Goal: Task Accomplishment & Management: Use online tool/utility

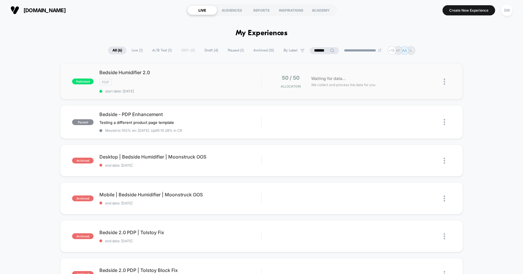
click at [445, 81] on img at bounding box center [444, 81] width 1 height 6
click at [417, 86] on div "Preview Link" at bounding box center [415, 87] width 52 height 13
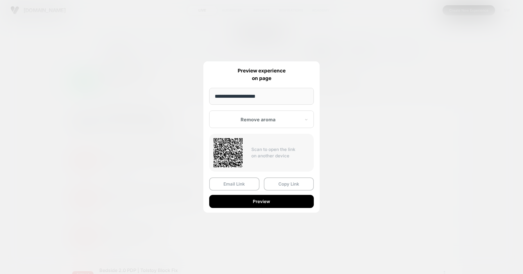
click at [267, 114] on div "Remove aroma" at bounding box center [261, 118] width 105 height 17
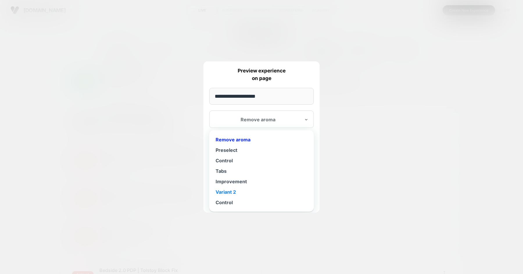
click at [244, 188] on div "Variant 2" at bounding box center [261, 192] width 99 height 10
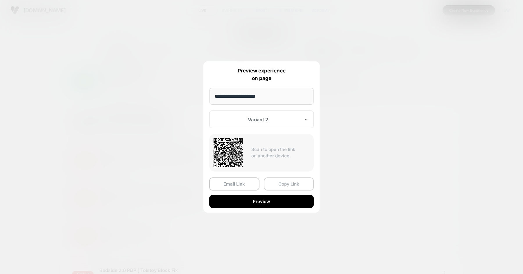
click at [279, 184] on button "Copy Link" at bounding box center [289, 183] width 50 height 13
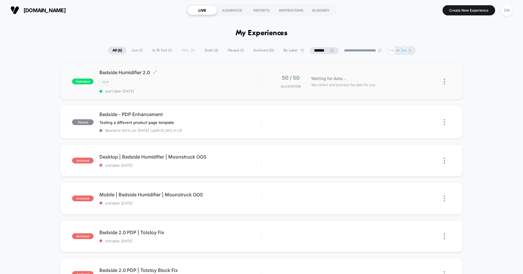
click at [226, 76] on div "Bedside Humidifier 2.0 Click to edit experience details Click to edit experienc…" at bounding box center [180, 81] width 162 height 24
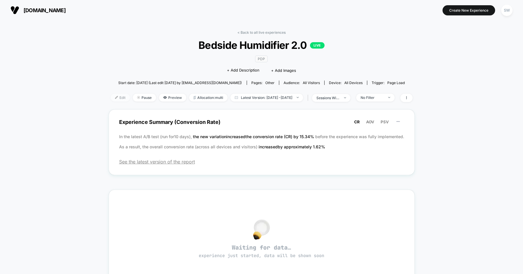
click at [111, 96] on span "Edit" at bounding box center [120, 98] width 19 height 8
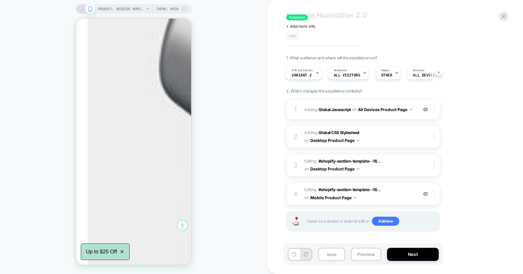
scroll to position [294, 0]
click at [400, 193] on span "Editing : #shopify-section-template--16... #shopify-section-template--166920305…" at bounding box center [359, 194] width 111 height 16
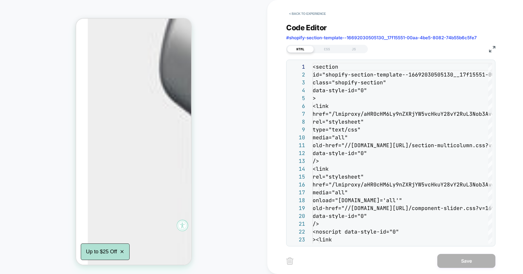
scroll to position [63, 0]
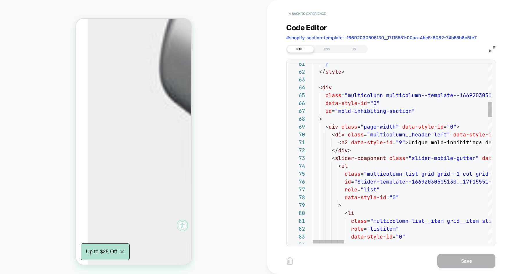
type textarea "**********"
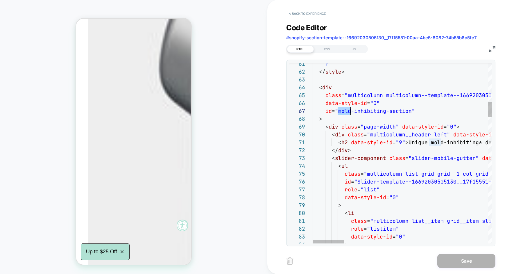
scroll to position [47, 0]
click at [306, 10] on button "< Back to experience" at bounding box center [307, 13] width 42 height 9
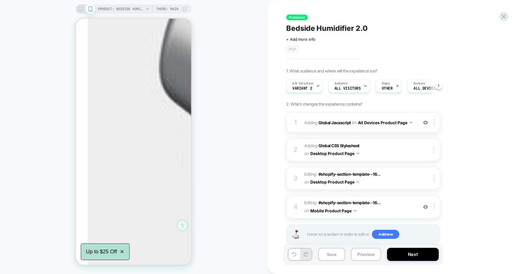
scroll to position [0, 0]
click at [434, 208] on img at bounding box center [434, 206] width 1 height 6
click at [430, 191] on div "Delete" at bounding box center [435, 193] width 52 height 16
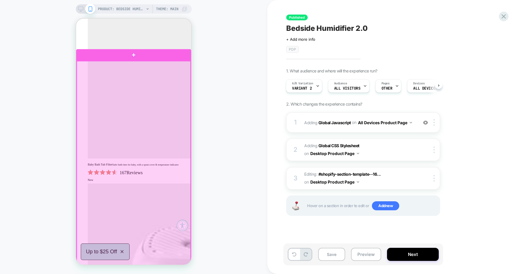
scroll to position [1679, 0]
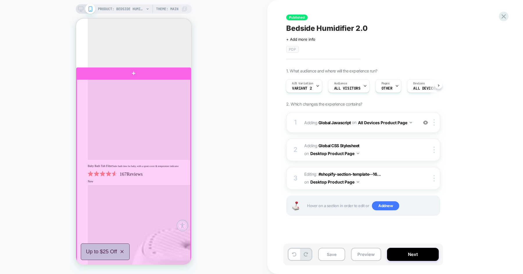
click at [183, 89] on div at bounding box center [134, 236] width 114 height 314
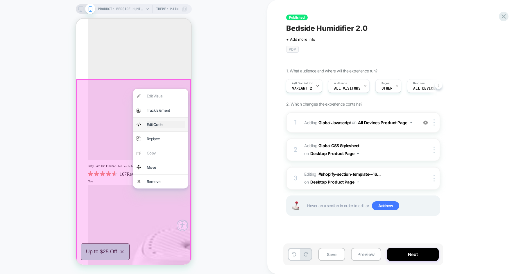
click at [168, 126] on div "Edit Code" at bounding box center [166, 124] width 38 height 7
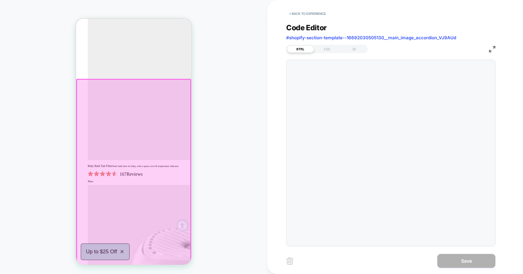
scroll to position [1755, 0]
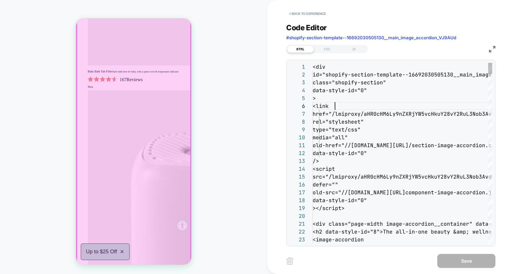
scroll to position [39, 22]
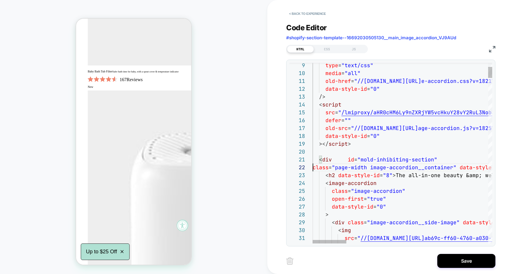
scroll to position [8, 0]
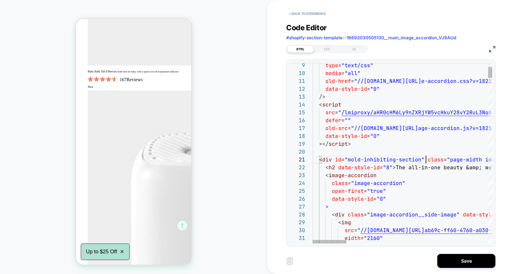
scroll to position [0, 113]
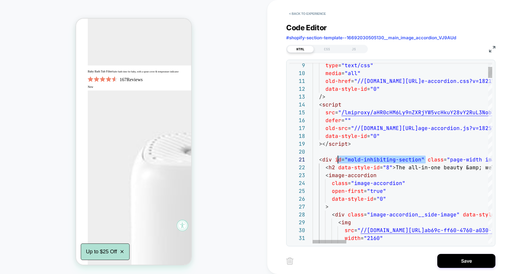
scroll to position [0, 22]
type textarea "**********"
click at [465, 257] on button "Save" at bounding box center [466, 261] width 58 height 14
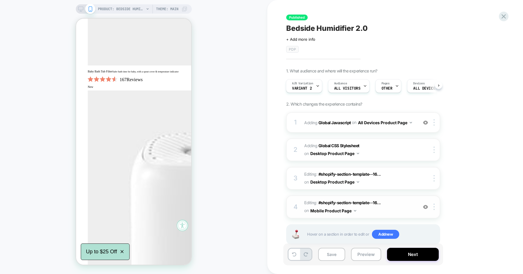
scroll to position [13, 0]
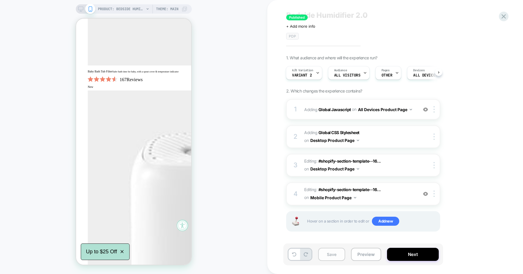
click at [323, 251] on button "Save" at bounding box center [331, 254] width 27 height 13
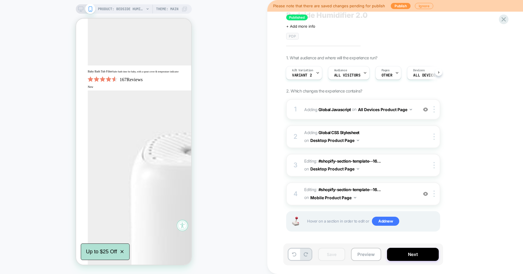
click at [77, 7] on div "PRODUCT: Bedside Humidifier 2.0 [canopy] Theme: MAIN" at bounding box center [134, 8] width 116 height 9
click at [81, 11] on icon at bounding box center [80, 8] width 5 height 5
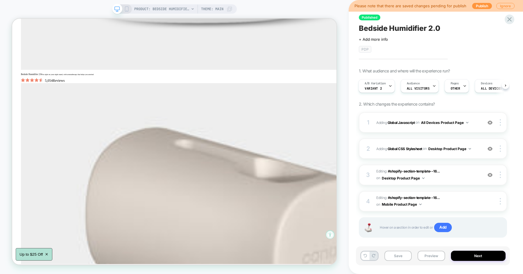
scroll to position [1144, 0]
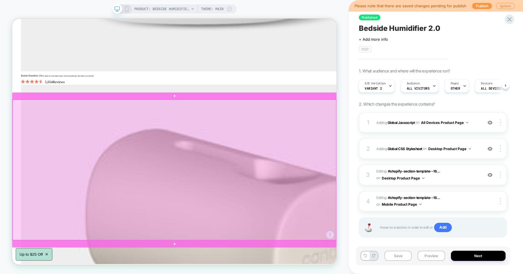
click at [328, 137] on div at bounding box center [229, 220] width 432 height 187
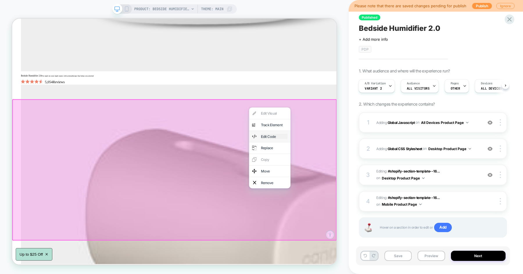
click at [349, 174] on div "Edit Code" at bounding box center [361, 175] width 35 height 7
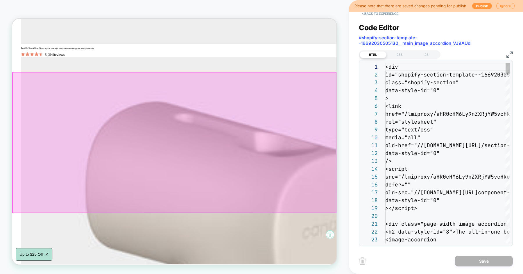
scroll to position [1182, 0]
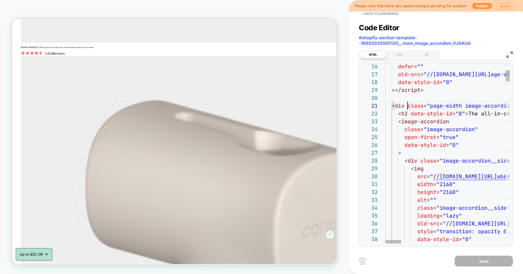
type textarea "**********"
click at [475, 266] on button "Save" at bounding box center [484, 261] width 58 height 11
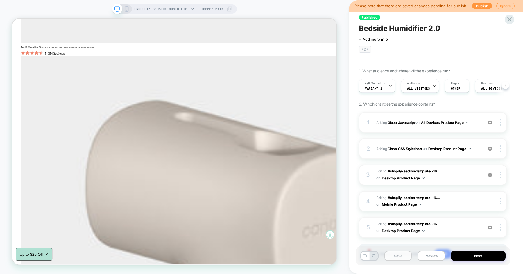
scroll to position [0, 0]
click at [392, 256] on button "Save" at bounding box center [398, 256] width 27 height 10
click at [426, 256] on button "Preview" at bounding box center [431, 256] width 27 height 10
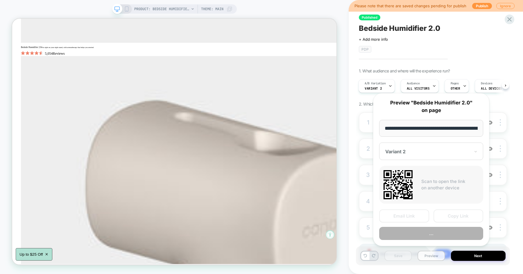
scroll to position [0, 41]
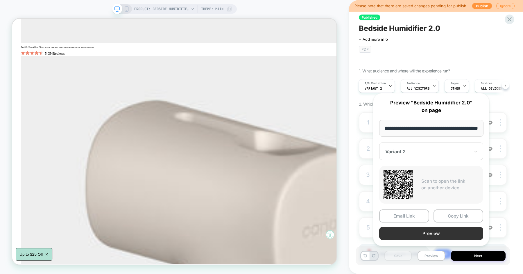
click at [433, 232] on button "Preview" at bounding box center [431, 233] width 104 height 13
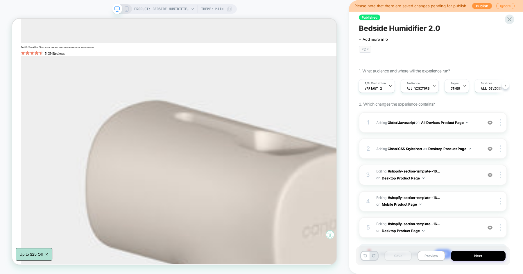
scroll to position [33, 0]
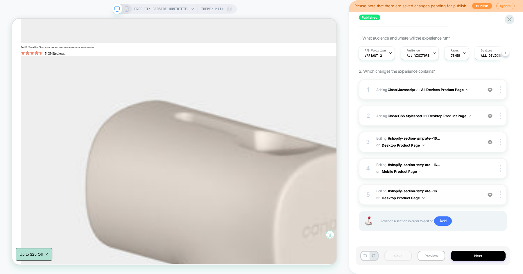
click at [460, 192] on span "Editing : #shopify-section-template--16... #shopify-section-template--166920305…" at bounding box center [427, 195] width 103 height 14
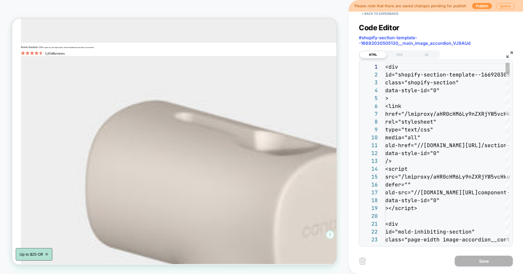
scroll to position [78, 0]
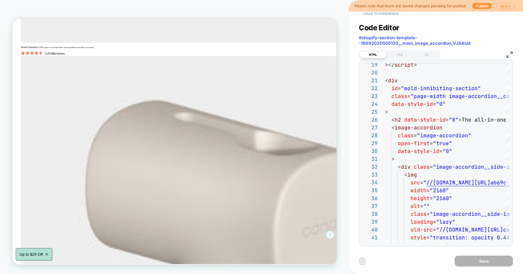
click at [377, 17] on button "< Back to experience" at bounding box center [380, 13] width 42 height 9
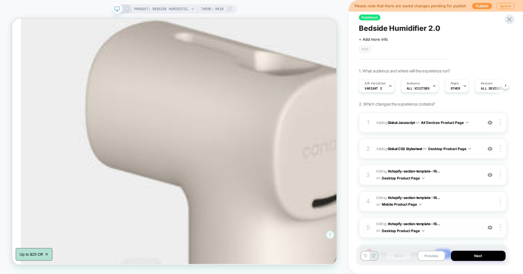
scroll to position [27, 0]
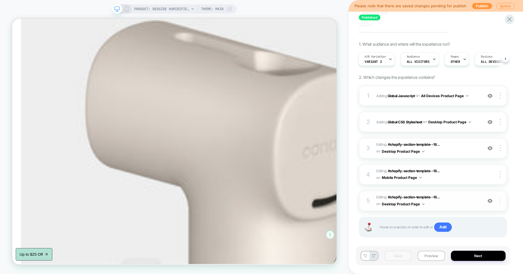
click at [504, 202] on div at bounding box center [501, 200] width 11 height 6
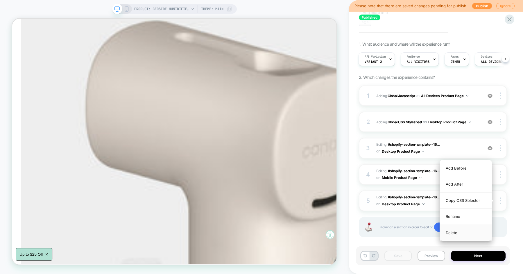
click at [470, 232] on div "Delete" at bounding box center [466, 233] width 52 height 16
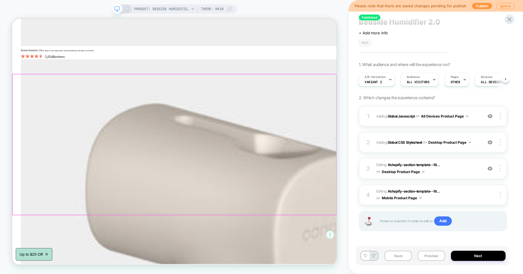
scroll to position [1176, 0]
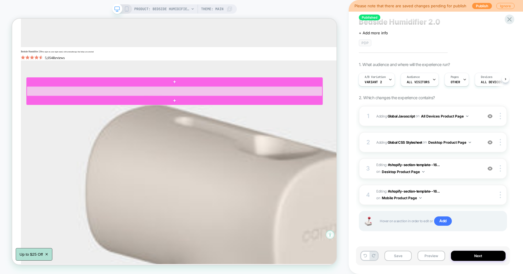
click at [317, 114] on div at bounding box center [229, 115] width 394 height 13
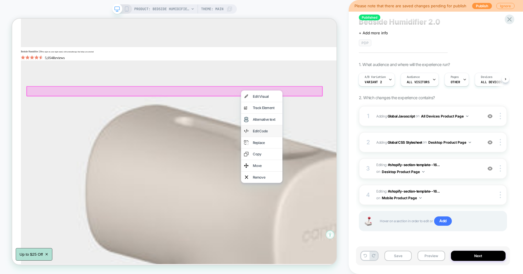
click at [334, 164] on div "Edit Code" at bounding box center [344, 168] width 55 height 15
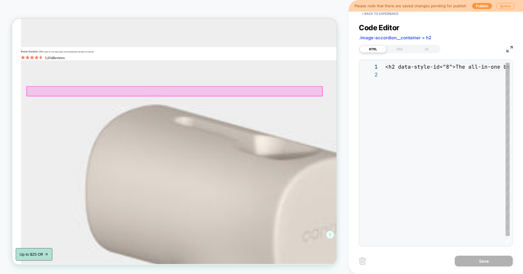
scroll to position [1109, 0]
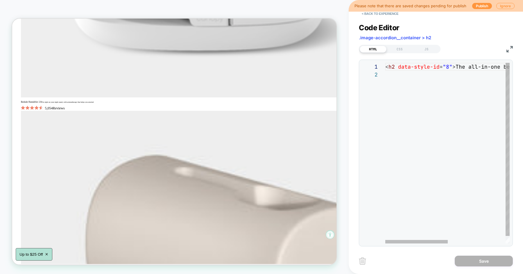
click at [397, 67] on div "< h2 data-style-id = "8" > The all-in-one beauty &amp; wellness upgrade </ h2 >" at bounding box center [505, 157] width 240 height 188
type textarea "**********"
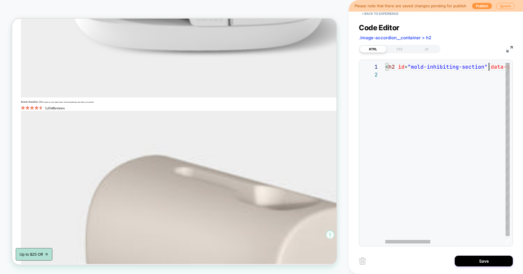
scroll to position [0, 103]
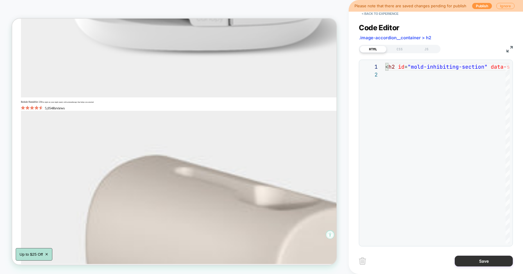
click at [473, 258] on button "Save" at bounding box center [484, 261] width 58 height 11
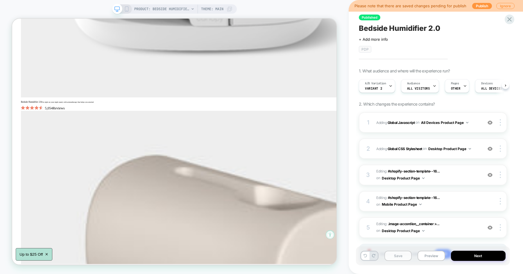
scroll to position [0, 0]
click at [409, 257] on button "Save" at bounding box center [398, 256] width 27 height 10
click at [427, 258] on button "Preview" at bounding box center [431, 256] width 27 height 10
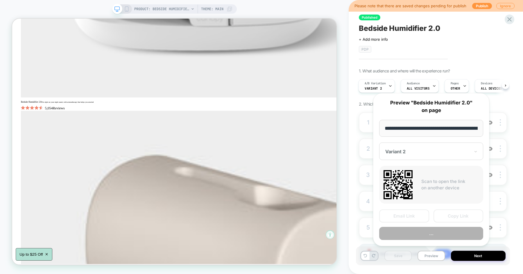
scroll to position [0, 41]
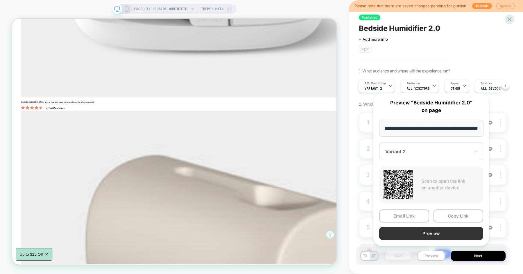
click at [433, 235] on button "Preview" at bounding box center [431, 233] width 104 height 13
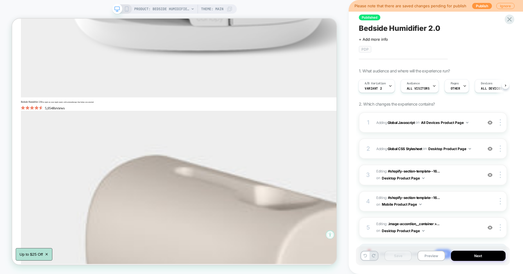
click at [127, 11] on icon at bounding box center [126, 8] width 5 height 5
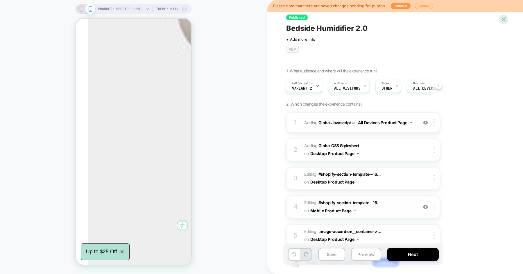
scroll to position [42, 0]
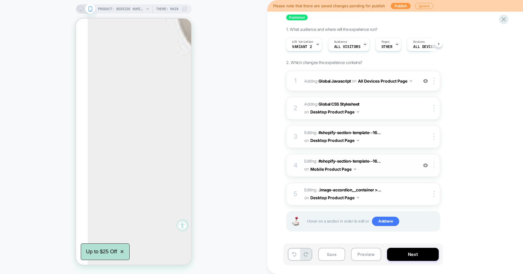
click at [435, 167] on div at bounding box center [436, 165] width 10 height 6
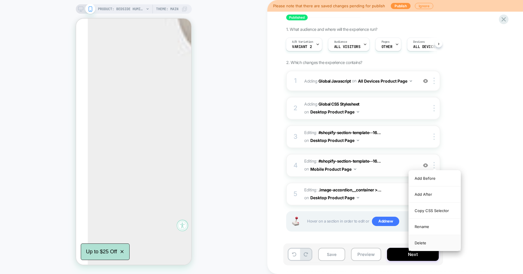
click at [426, 238] on div "Delete" at bounding box center [435, 243] width 52 height 16
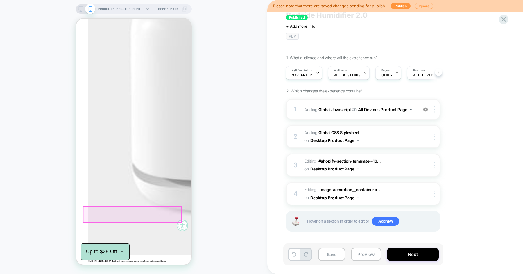
scroll to position [1922, 0]
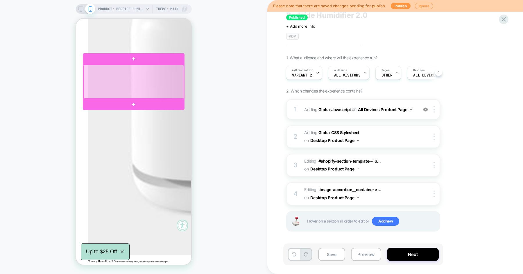
click at [168, 82] on div at bounding box center [133, 82] width 101 height 34
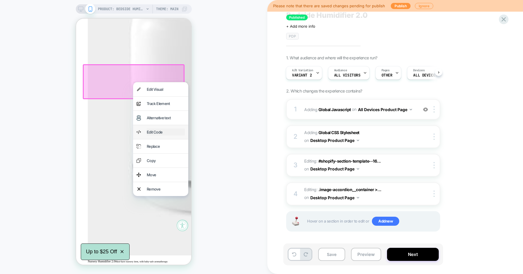
click at [172, 131] on div "Edit Code" at bounding box center [166, 131] width 38 height 7
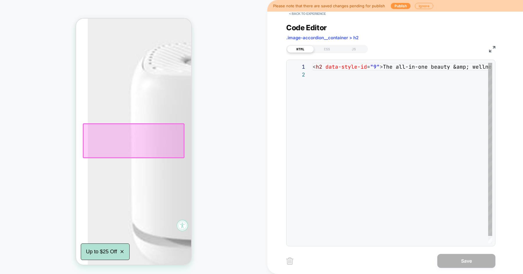
scroll to position [1862, 0]
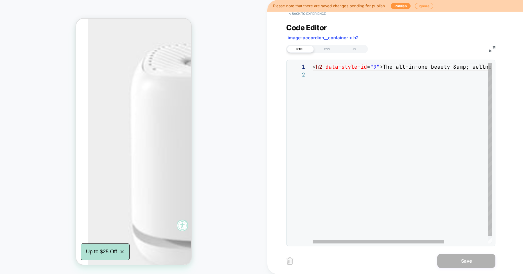
click at [326, 67] on div "< h2 data-style-id = "9" > The all-in-one beauty &amp; wellness upgrade </ h2 >" at bounding box center [433, 157] width 240 height 188
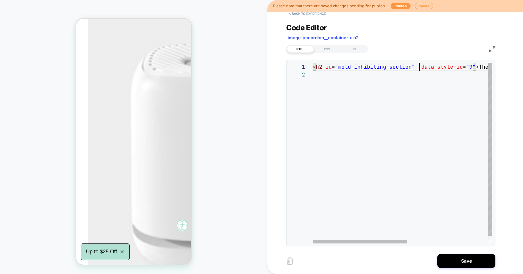
type textarea "**********"
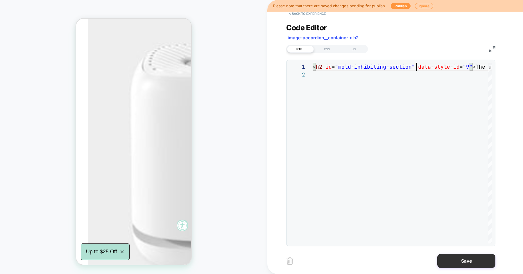
click at [464, 258] on button "Save" at bounding box center [466, 261] width 58 height 14
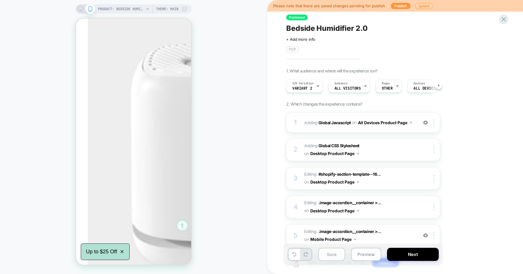
scroll to position [0, 0]
click at [341, 257] on button "Save" at bounding box center [331, 254] width 27 height 13
click at [365, 256] on button "Preview" at bounding box center [366, 254] width 30 height 13
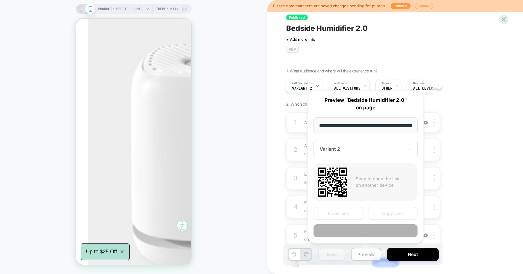
scroll to position [0, 41]
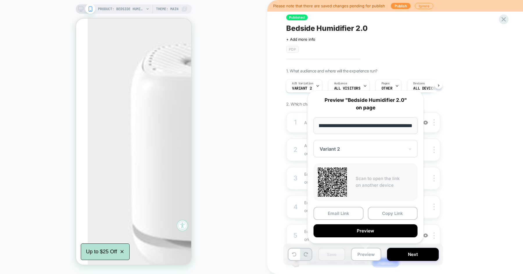
click at [478, 206] on div "1. What audience and where will the experience run? A/B Variation Variant 2 Aud…" at bounding box center [392, 177] width 212 height 219
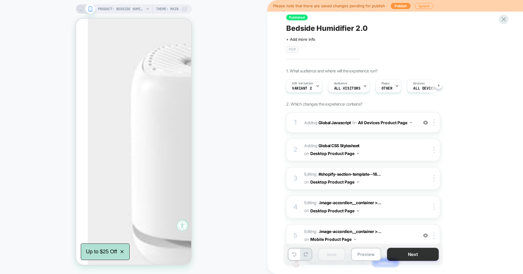
click at [421, 255] on button "Next" at bounding box center [413, 254] width 52 height 13
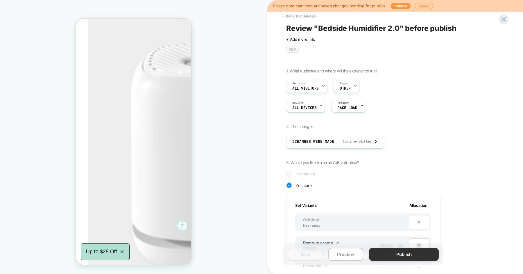
scroll to position [0, 1]
click at [405, 255] on button "Publish" at bounding box center [404, 254] width 70 height 13
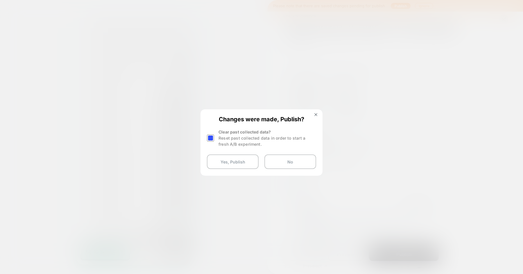
click at [212, 138] on div at bounding box center [210, 137] width 7 height 7
click at [222, 162] on button "Yes, Publish" at bounding box center [233, 161] width 52 height 15
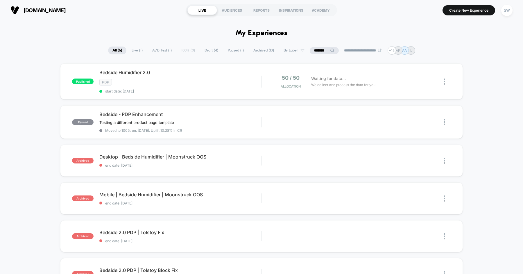
click at [319, 49] on input "*******" at bounding box center [324, 50] width 29 height 7
click at [319, 49] on input "*******" at bounding box center [324, 50] width 58 height 7
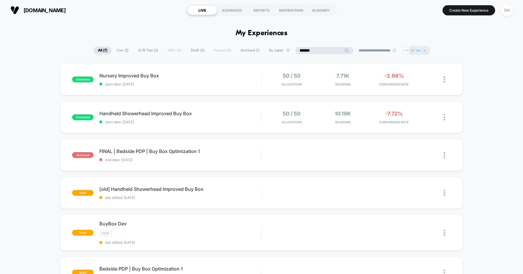
type input "*******"
click at [223, 120] on span "start date: [DATE]" at bounding box center [180, 122] width 162 height 4
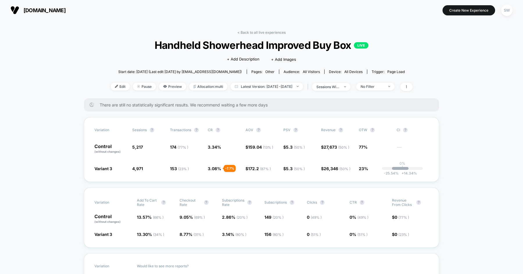
click at [248, 35] on div "< Back to all live experiences Handheld Showerhead Improved Buy Box LIVE Click …" at bounding box center [262, 64] width 302 height 68
click at [249, 31] on link "< Back to all live experiences" at bounding box center [261, 32] width 48 height 4
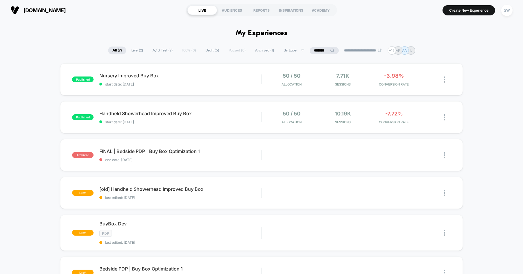
click at [323, 50] on input "*******" at bounding box center [324, 50] width 29 height 7
click at [323, 50] on input "*******" at bounding box center [324, 50] width 58 height 7
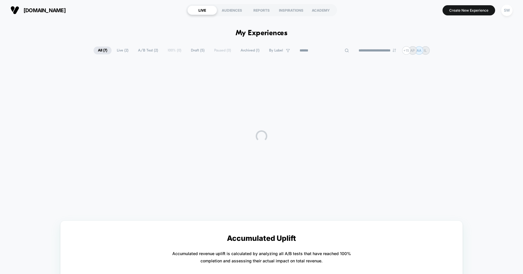
click at [26, 80] on div at bounding box center [261, 135] width 523 height 145
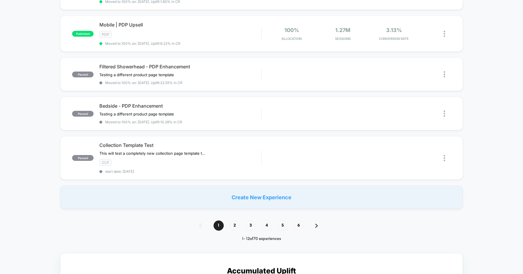
scroll to position [368, 0]
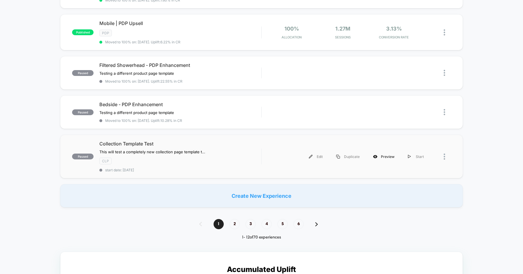
click at [382, 153] on div "Preview" at bounding box center [384, 156] width 35 height 13
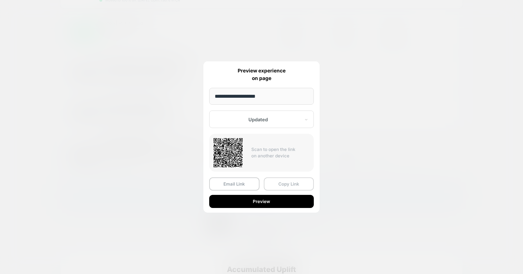
click at [278, 184] on button "Copy Link" at bounding box center [289, 183] width 50 height 13
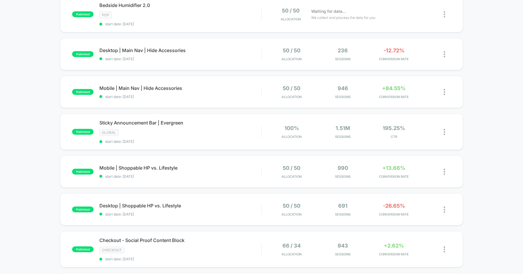
scroll to position [0, 0]
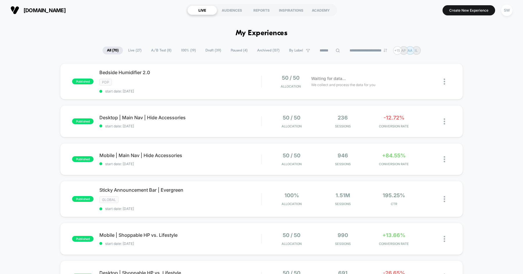
click at [336, 50] on icon at bounding box center [338, 50] width 4 height 4
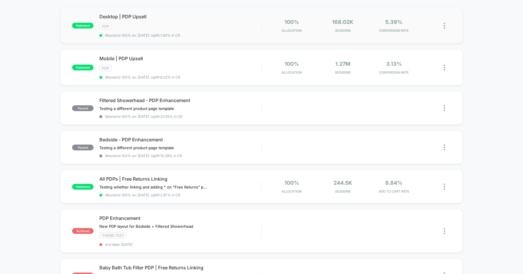
scroll to position [60, 0]
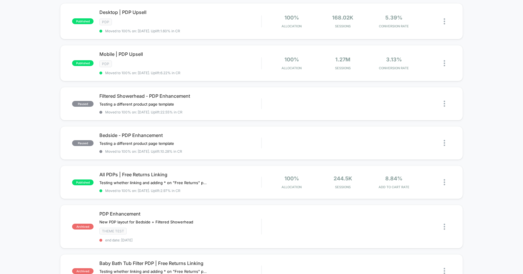
type input "***"
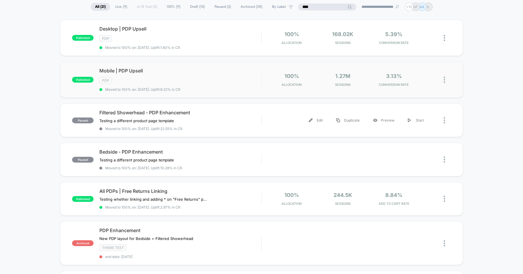
scroll to position [50, 0]
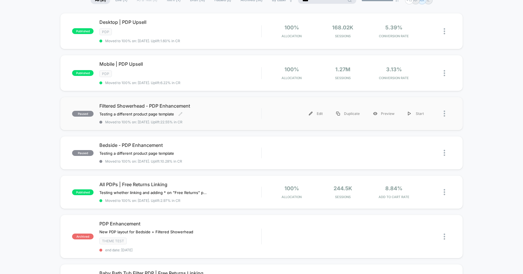
click at [233, 107] on div "Filtered Showerhead - PDP Enhancement Testing a different product page template…" at bounding box center [180, 113] width 162 height 21
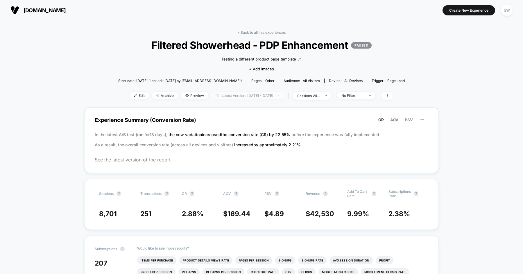
click at [242, 96] on span "Latest Version: [DATE] - [DATE]" at bounding box center [247, 96] width 73 height 8
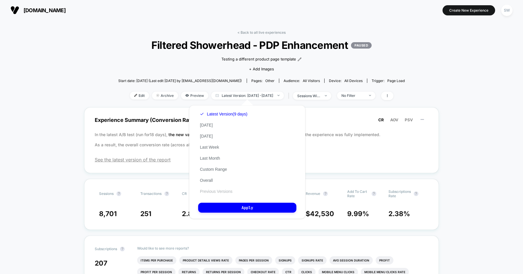
click at [226, 190] on button "Previous Versions" at bounding box center [216, 191] width 36 height 5
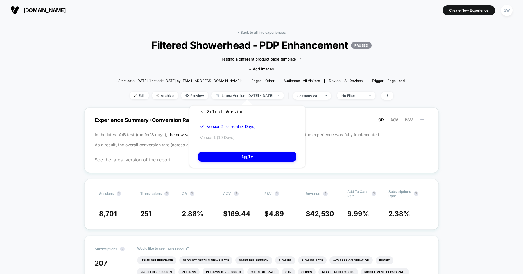
click at [225, 139] on button "Version 1 (19 Days)" at bounding box center [217, 137] width 38 height 5
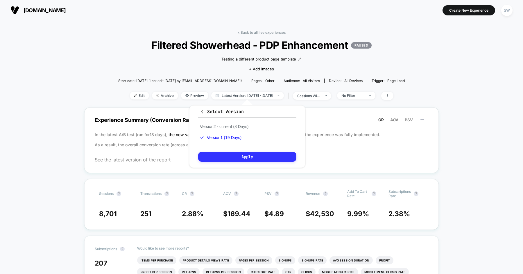
click at [237, 156] on button "Apply" at bounding box center [247, 157] width 98 height 10
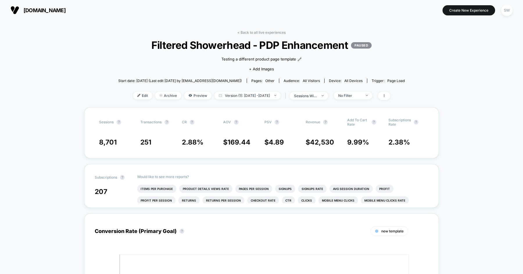
scroll to position [18, 0]
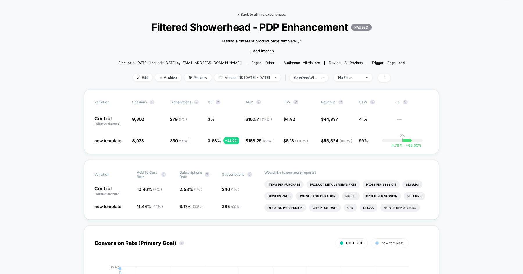
click at [251, 15] on link "< Back to all live experiences" at bounding box center [261, 14] width 48 height 4
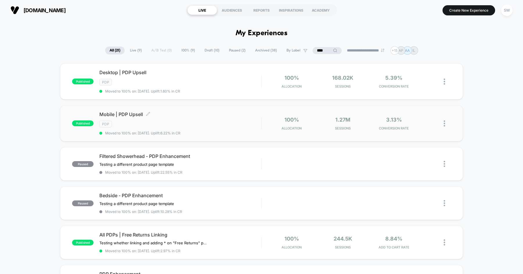
scroll to position [53, 0]
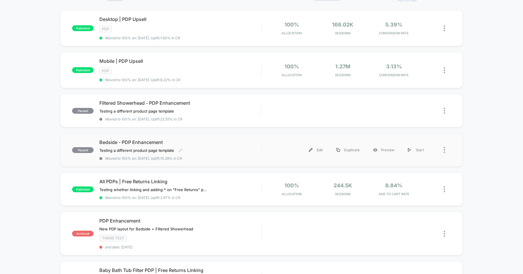
click at [230, 139] on span "Bedside - PDP Enhancement" at bounding box center [180, 142] width 162 height 6
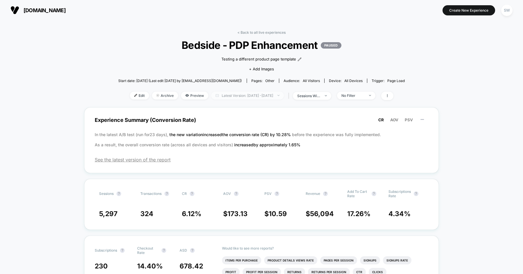
click at [238, 94] on span "Latest Version: [DATE] - [DATE]" at bounding box center [247, 96] width 73 height 8
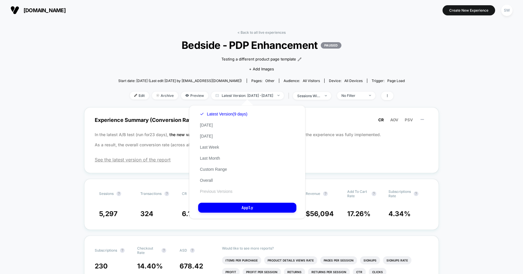
click at [230, 190] on button "Previous Versions" at bounding box center [216, 191] width 36 height 5
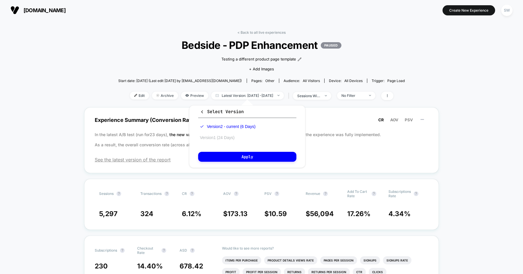
click at [232, 140] on button "Version 1 (24 Days)" at bounding box center [217, 137] width 38 height 5
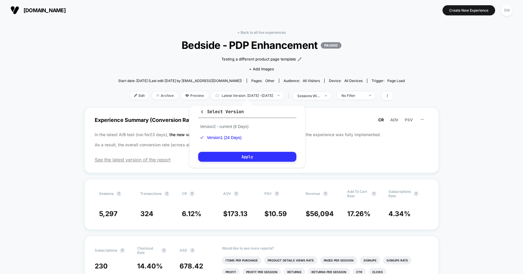
click at [245, 155] on button "Apply" at bounding box center [247, 157] width 98 height 10
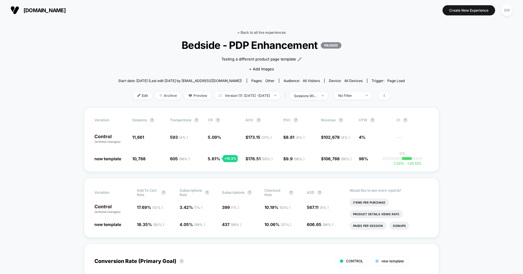
click at [265, 32] on link "< Back to all live experiences" at bounding box center [261, 32] width 48 height 4
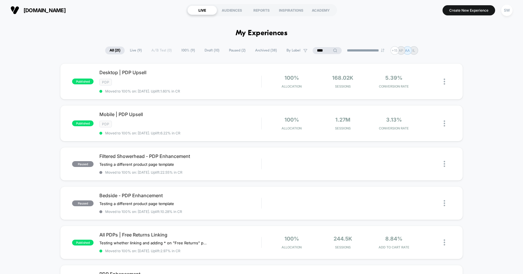
click at [323, 51] on input "***" at bounding box center [327, 50] width 29 height 7
click at [323, 51] on input "***" at bounding box center [327, 50] width 58 height 7
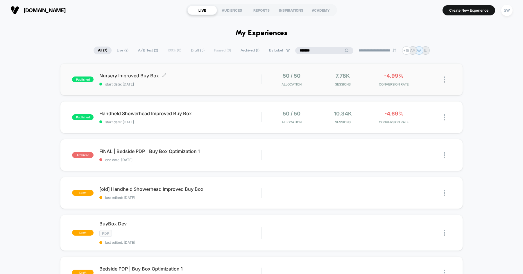
type input "*******"
click at [212, 79] on div "Nursery Improved Buy Box Click to edit experience details Click to edit experie…" at bounding box center [180, 80] width 162 height 14
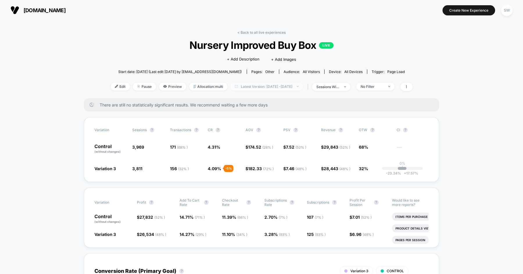
click at [244, 83] on span "Latest Version: [DATE] - [DATE]" at bounding box center [267, 87] width 73 height 8
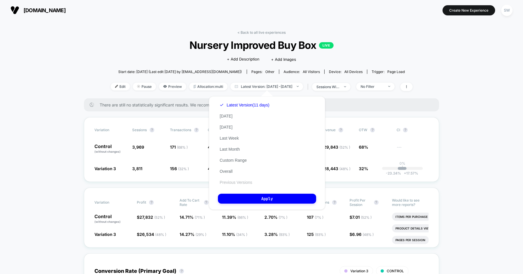
click at [225, 180] on button "Previous Versions" at bounding box center [236, 182] width 36 height 5
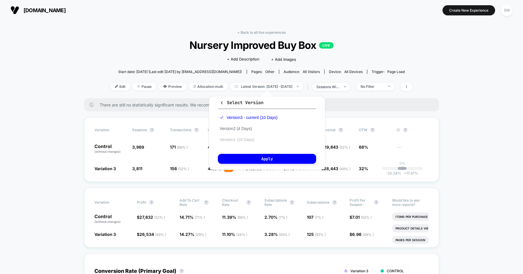
click at [243, 138] on button "Version 1 (19 Days)" at bounding box center [237, 139] width 38 height 5
click at [250, 155] on button "Apply" at bounding box center [267, 159] width 98 height 10
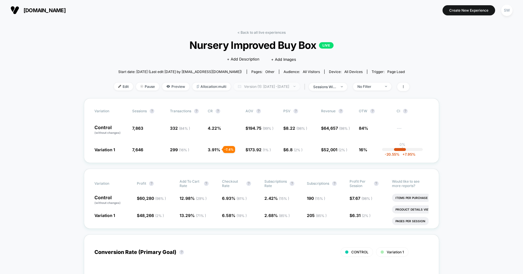
click at [244, 84] on span "Version (1): [DATE] - [DATE]" at bounding box center [267, 87] width 66 height 8
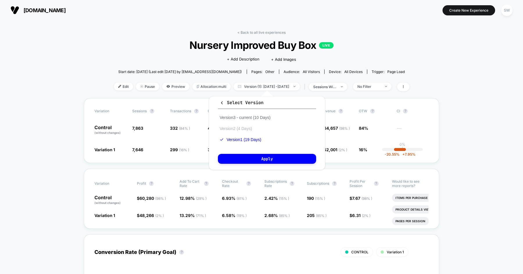
click at [246, 129] on button "Version 2 (4 Days)" at bounding box center [236, 128] width 36 height 5
click at [256, 162] on button "Apply" at bounding box center [267, 159] width 98 height 10
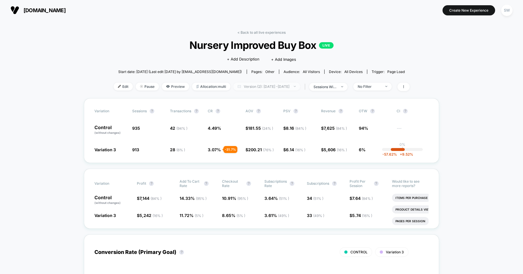
click at [250, 84] on span "Version (2): [DATE] - [DATE]" at bounding box center [266, 87] width 67 height 8
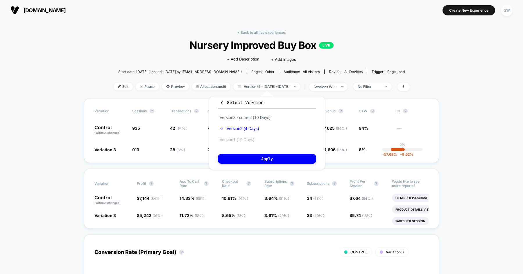
click at [244, 140] on button "Version 1 (19 Days)" at bounding box center [237, 139] width 38 height 5
click at [249, 158] on button "Apply" at bounding box center [267, 159] width 98 height 10
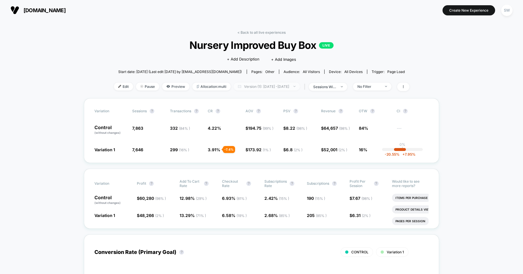
click at [258, 86] on span "Version (1): [DATE] - [DATE]" at bounding box center [267, 87] width 66 height 8
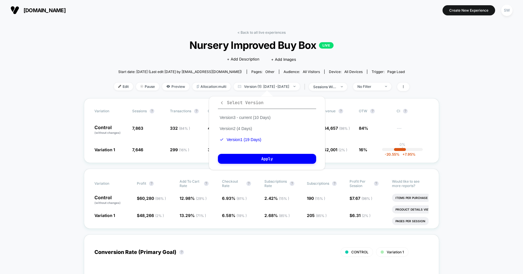
click at [226, 101] on span "Select Version" at bounding box center [242, 103] width 44 height 6
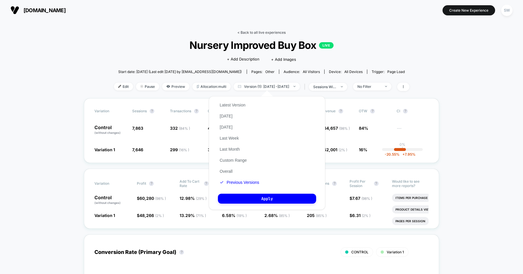
click at [246, 32] on link "< Back to all live experiences" at bounding box center [261, 32] width 48 height 4
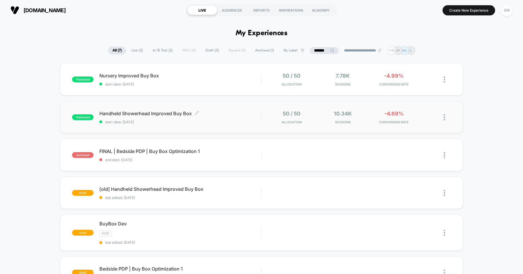
click at [216, 116] on div "Handheld Showerhead Improved Buy Box Click to edit experience details Click to …" at bounding box center [180, 117] width 162 height 14
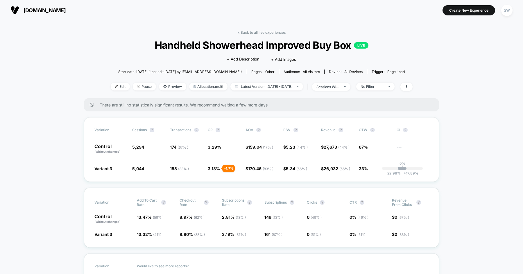
click at [178, 42] on span "Handheld Showerhead Improved Buy Box LIVE" at bounding box center [262, 45] width 272 height 12
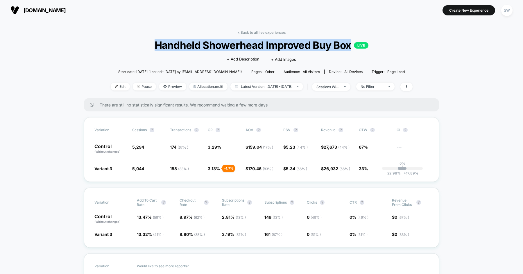
copy span "Handheld Showerhead Improved Buy Box"
click at [238, 84] on span "Latest Version: [DATE] - [DATE]" at bounding box center [267, 87] width 73 height 8
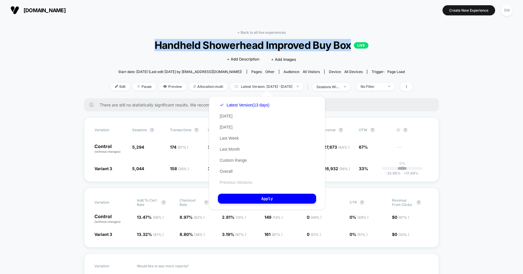
click at [236, 182] on button "Previous Versions" at bounding box center [236, 182] width 36 height 5
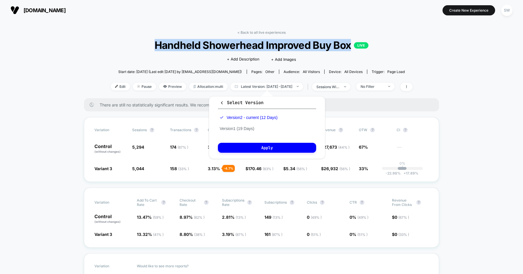
click at [242, 125] on div "Version 2 - current (12 Days) Version 1 (19 Days)" at bounding box center [248, 123] width 61 height 22
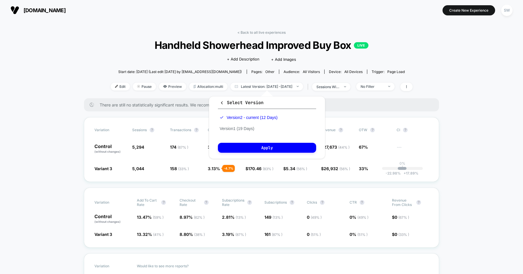
click at [247, 125] on div "Version 2 - current (12 Days) Version 1 (19 Days)" at bounding box center [248, 123] width 61 height 22
click at [245, 127] on button "Version 1 (19 Days)" at bounding box center [237, 128] width 38 height 5
click at [253, 151] on button "Apply" at bounding box center [267, 148] width 98 height 10
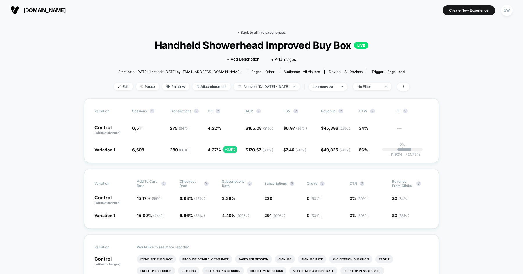
click at [270, 32] on link "< Back to all live experiences" at bounding box center [261, 32] width 48 height 4
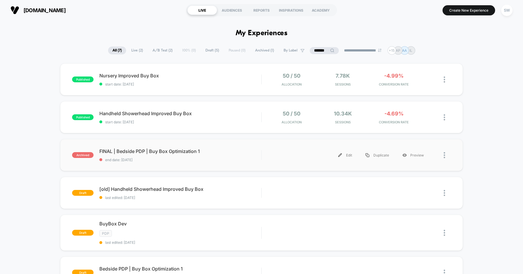
scroll to position [0, 0]
click at [224, 116] on div "Handheld Showerhead Improved Buy Box Click to edit experience details Click to …" at bounding box center [180, 117] width 162 height 14
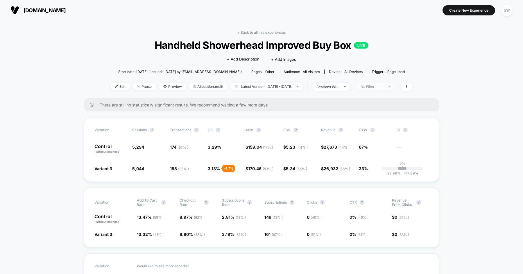
click at [395, 85] on span "No Filter" at bounding box center [375, 87] width 38 height 8
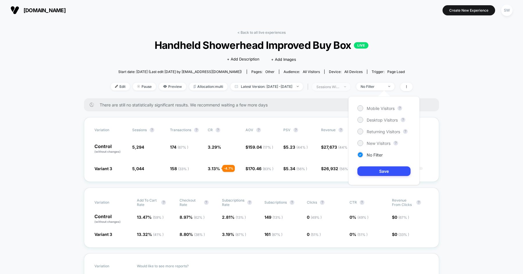
click at [351, 90] on span "sessions with impression" at bounding box center [331, 87] width 38 height 8
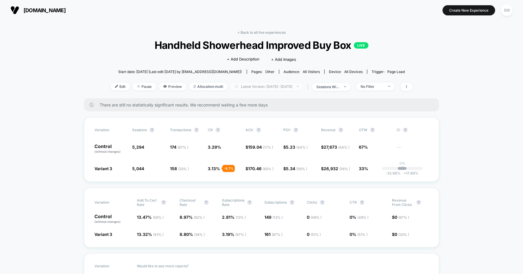
click at [236, 85] on span "Latest Version: [DATE] - [DATE]" at bounding box center [267, 87] width 73 height 8
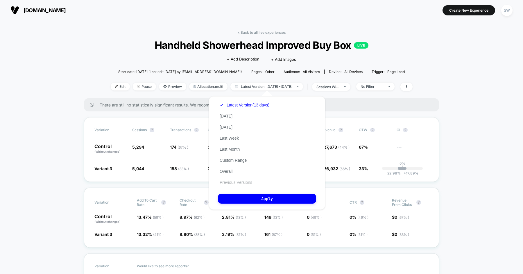
click at [238, 182] on button "Previous Versions" at bounding box center [236, 182] width 36 height 5
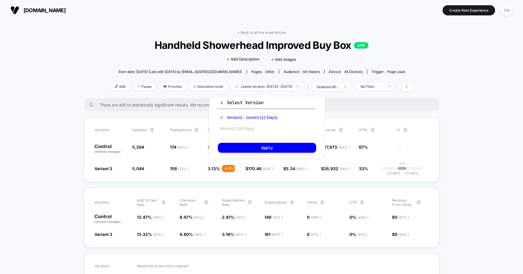
click at [248, 128] on button "Version 1 (19 Days)" at bounding box center [237, 128] width 38 height 5
click at [256, 145] on button "Apply" at bounding box center [267, 148] width 98 height 10
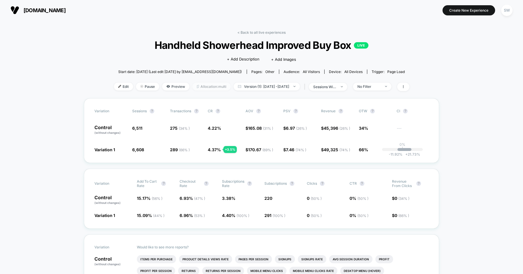
click at [203, 86] on span "Allocation: multi" at bounding box center [211, 87] width 38 height 8
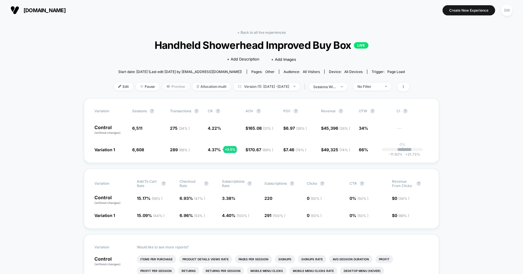
click at [170, 86] on span "Preview" at bounding box center [175, 87] width 27 height 8
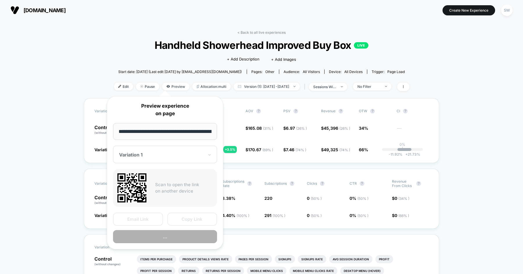
scroll to position [0, 45]
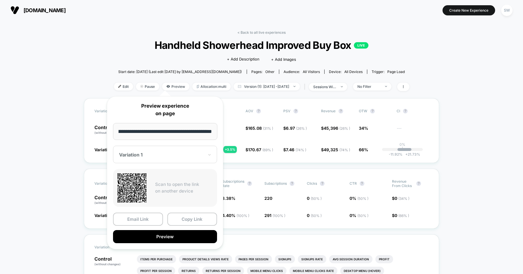
click at [174, 150] on div "Variation 1" at bounding box center [165, 154] width 104 height 17
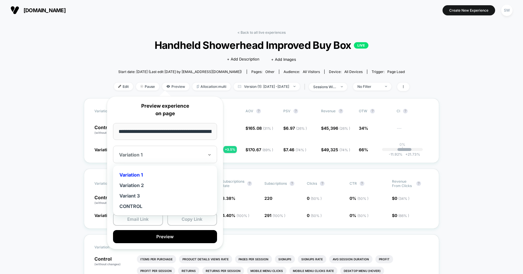
click at [159, 173] on div "Variation 1" at bounding box center [165, 174] width 98 height 10
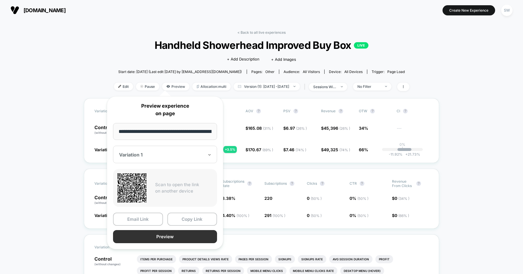
click at [177, 232] on button "Preview" at bounding box center [165, 236] width 104 height 13
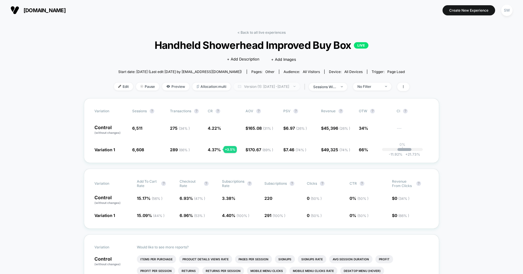
click at [242, 84] on span "Version (1): [DATE] - [DATE]" at bounding box center [267, 87] width 66 height 8
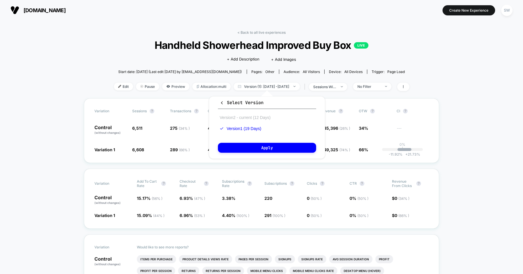
click at [243, 115] on button "Version 2 - current (12 Days)" at bounding box center [245, 117] width 54 height 5
click at [251, 149] on button "Apply" at bounding box center [267, 148] width 98 height 10
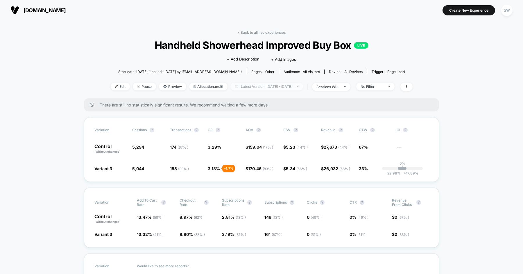
click at [247, 87] on span "Latest Version: Sep 21, 2025 - Oct 2, 2025" at bounding box center [267, 87] width 73 height 8
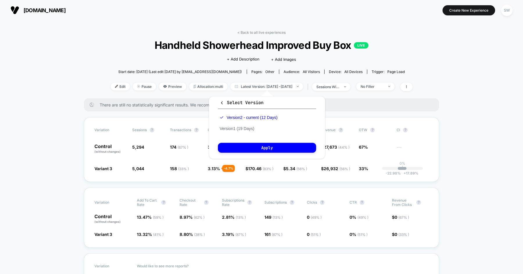
click at [248, 125] on div "Version 2 - current (12 Days) Version 1 (19 Days)" at bounding box center [248, 123] width 61 height 22
click at [241, 131] on div "Version 2 - current (12 Days) Version 1 (19 Days)" at bounding box center [248, 123] width 61 height 22
click at [241, 129] on button "Version 1 (19 Days)" at bounding box center [237, 128] width 38 height 5
click at [251, 150] on button "Apply" at bounding box center [267, 148] width 98 height 10
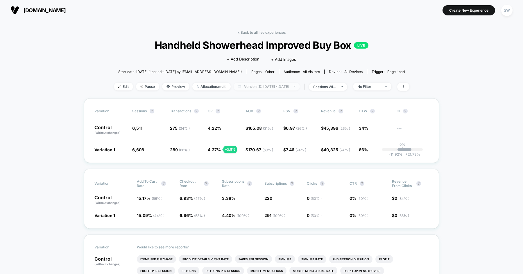
click at [237, 88] on span "Version (1): Sep 4, 2025 - Sep 22, 2025" at bounding box center [267, 87] width 66 height 8
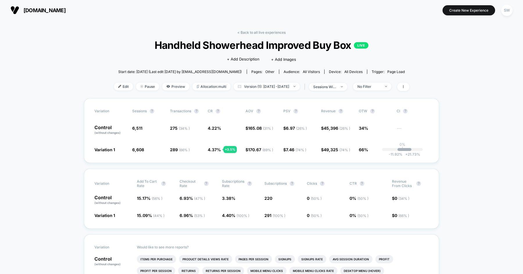
click at [253, 33] on link "< Back to all live experiences" at bounding box center [261, 32] width 48 height 4
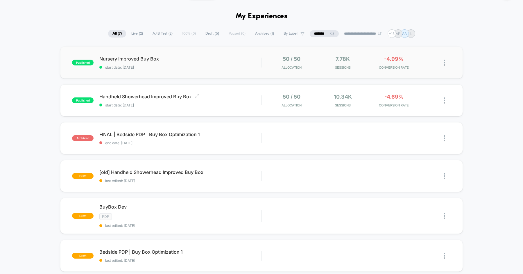
scroll to position [17, 0]
click at [312, 33] on input "*******" at bounding box center [324, 34] width 29 height 7
click at [312, 33] on input "*******" at bounding box center [324, 34] width 58 height 7
click at [218, 99] on span "Handheld Showerhead Improved Buy Box Click to edit experience details" at bounding box center [180, 97] width 162 height 6
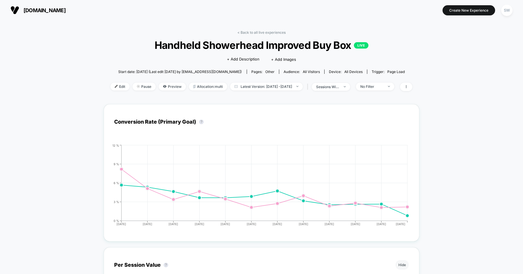
click at [246, 89] on span "Latest Version: [DATE] - [DATE]" at bounding box center [266, 87] width 73 height 8
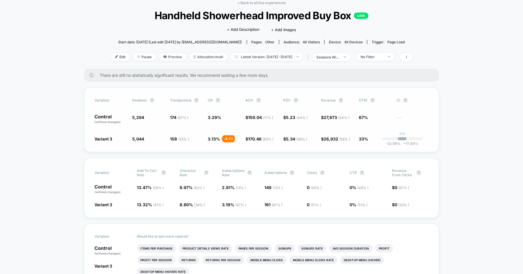
scroll to position [19, 0]
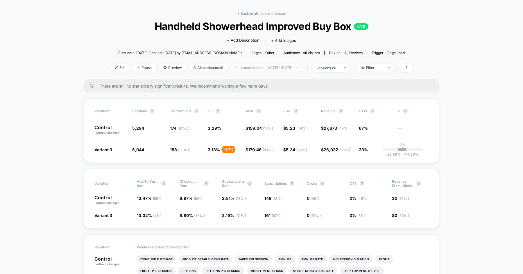
click at [261, 68] on span "Latest Version: [DATE] - [DATE]" at bounding box center [267, 68] width 73 height 8
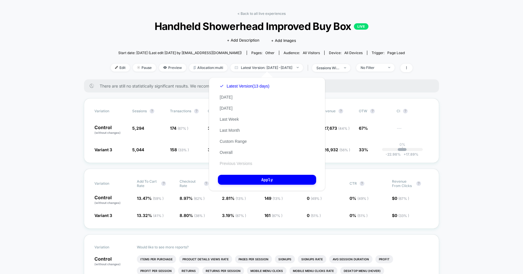
click at [232, 163] on button "Previous Versions" at bounding box center [236, 163] width 36 height 5
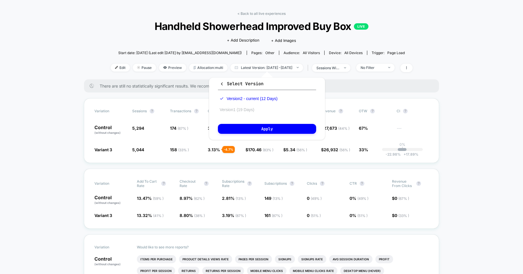
click at [240, 108] on button "Version 1 (19 Days)" at bounding box center [237, 109] width 38 height 5
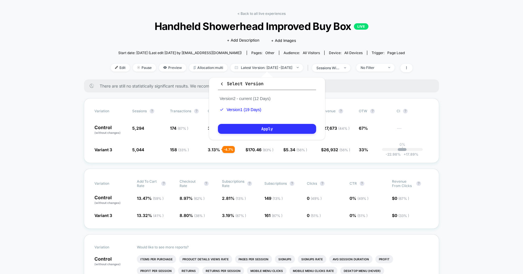
click at [250, 128] on button "Apply" at bounding box center [267, 129] width 98 height 10
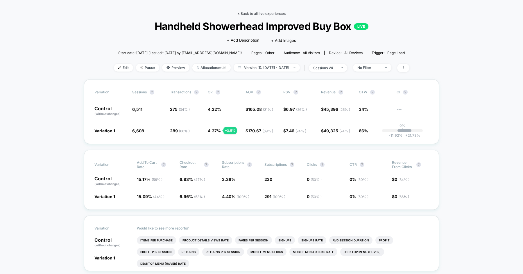
click at [250, 14] on link "< Back to all live experiences" at bounding box center [261, 13] width 48 height 4
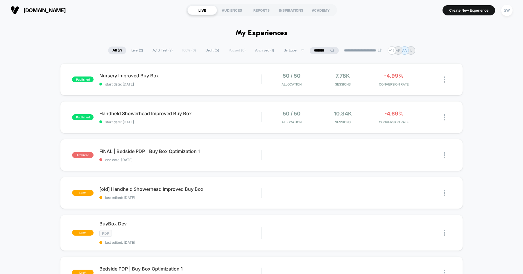
click at [327, 48] on input "*******" at bounding box center [324, 50] width 29 height 7
click at [327, 48] on input "*******" at bounding box center [324, 50] width 58 height 7
type input "***"
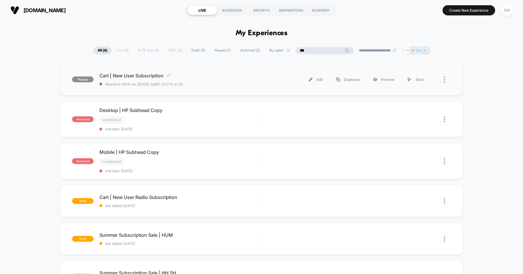
click at [253, 74] on span "Cart | New User Subscription Click to edit experience details" at bounding box center [180, 76] width 162 height 6
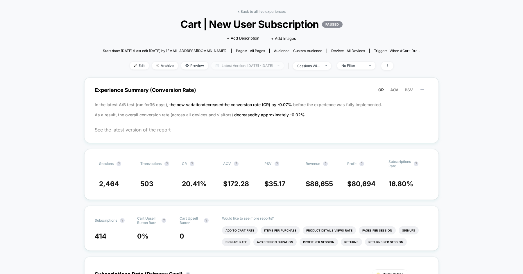
scroll to position [18, 0]
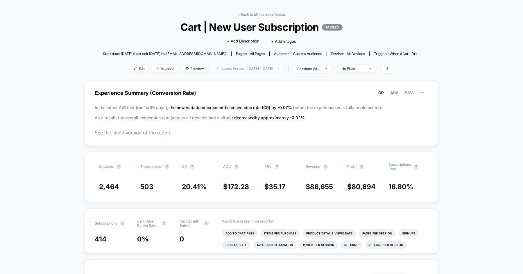
click at [271, 65] on span "Latest Version: Aug 28, 2025 - Oct 3, 2025" at bounding box center [247, 69] width 73 height 8
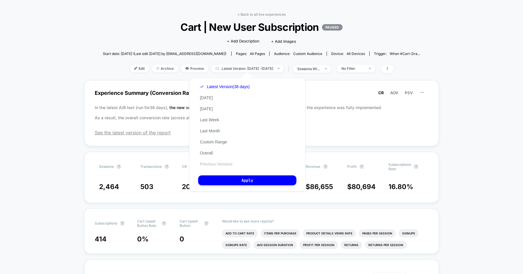
click at [215, 167] on button "Previous Versions" at bounding box center [216, 163] width 36 height 5
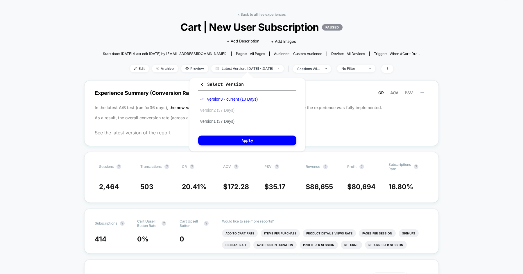
click at [229, 111] on button "Version 2 (37 Days)" at bounding box center [217, 110] width 38 height 5
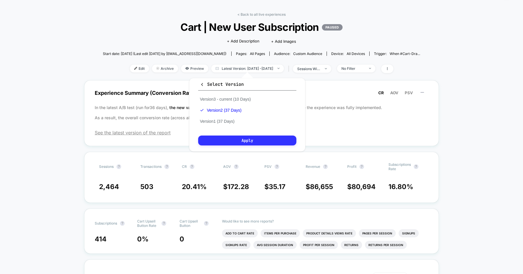
click at [238, 139] on button "Apply" at bounding box center [247, 140] width 98 height 10
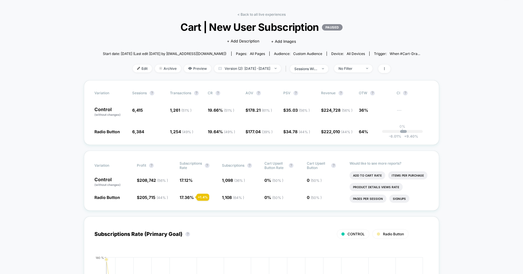
scroll to position [28, 0]
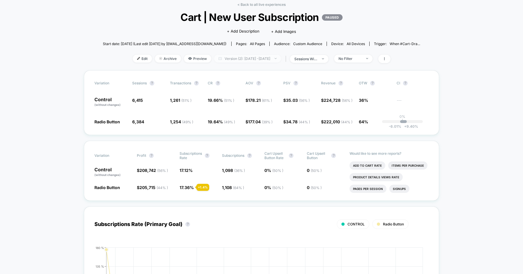
click at [249, 61] on span "Version (2): Jul 23, 2025 - Aug 28, 2025" at bounding box center [247, 59] width 67 height 8
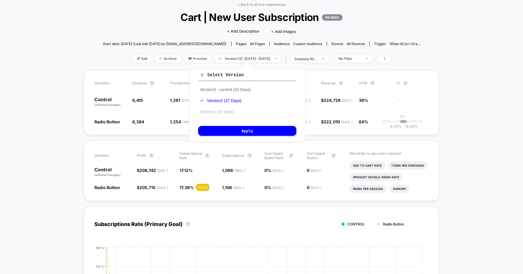
click at [227, 111] on button "Version 1 (37 Days)" at bounding box center [217, 111] width 38 height 5
click at [234, 130] on button "Apply" at bounding box center [247, 131] width 98 height 10
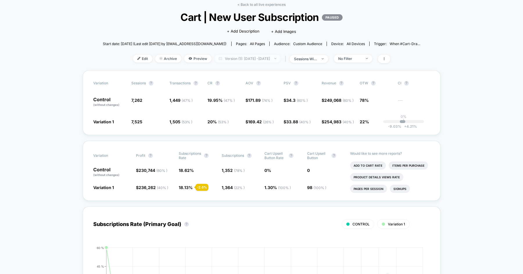
click at [255, 60] on span "Version (1): Jun 17, 2025 - Jul 23, 2025" at bounding box center [248, 59] width 66 height 8
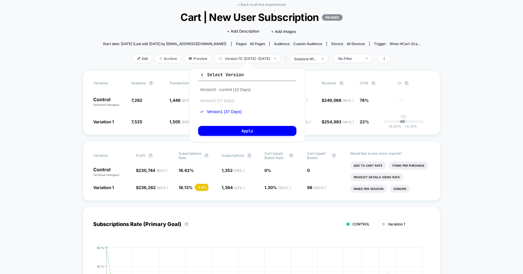
click at [233, 100] on button "Version 2 (37 Days)" at bounding box center [217, 100] width 38 height 5
click at [242, 129] on button "Apply" at bounding box center [247, 131] width 98 height 10
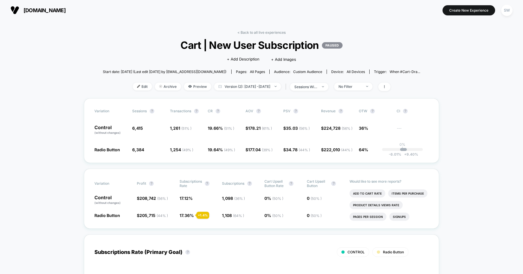
click at [263, 35] on div "< Back to all live experiences Cart | New User Subscription PAUSED Click to edi…" at bounding box center [262, 64] width 318 height 68
click at [263, 32] on link "< Back to all live experiences" at bounding box center [261, 32] width 48 height 4
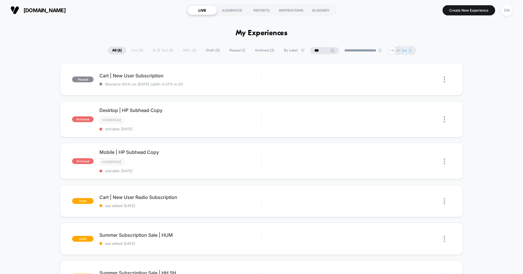
click at [319, 49] on input "***" at bounding box center [324, 50] width 29 height 7
click at [319, 49] on input "***" at bounding box center [325, 50] width 58 height 7
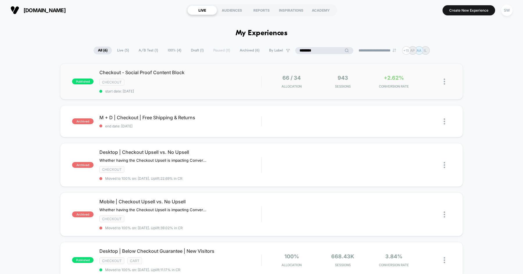
type input "********"
click at [202, 79] on div "CHECKOUT" at bounding box center [180, 82] width 162 height 7
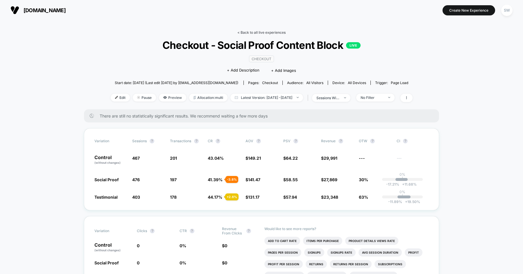
click at [256, 30] on link "< Back to all live experiences" at bounding box center [261, 32] width 48 height 4
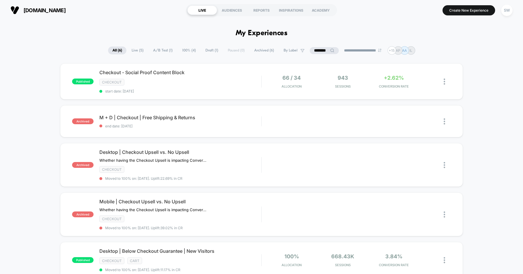
click at [314, 48] on input "********" at bounding box center [324, 50] width 29 height 7
click at [314, 48] on input "********" at bounding box center [324, 50] width 58 height 7
type input "***"
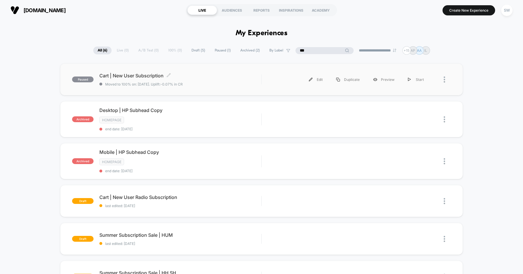
click at [224, 80] on div "Cart | New User Subscription Click to edit experience details Click to edit exp…" at bounding box center [180, 80] width 162 height 14
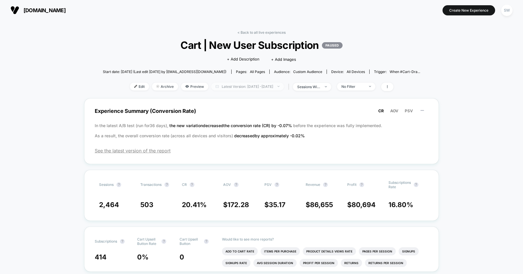
click at [237, 85] on span "Latest Version: Aug 28, 2025 - Oct 3, 2025" at bounding box center [247, 87] width 73 height 8
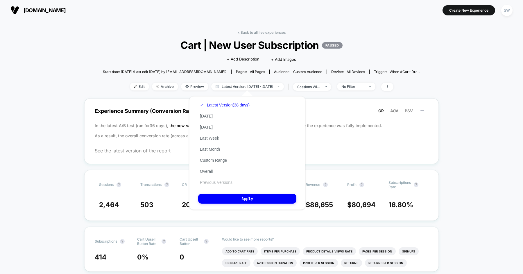
click at [217, 183] on button "Previous Versions" at bounding box center [216, 182] width 36 height 5
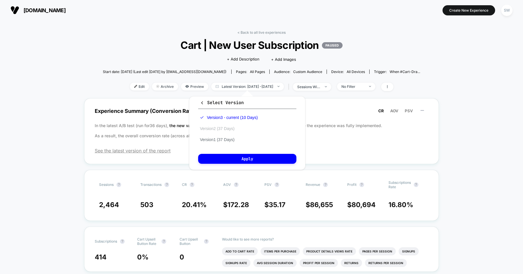
click at [227, 126] on button "Version 2 (37 Days)" at bounding box center [217, 128] width 38 height 5
click at [233, 159] on button "Apply" at bounding box center [247, 159] width 98 height 10
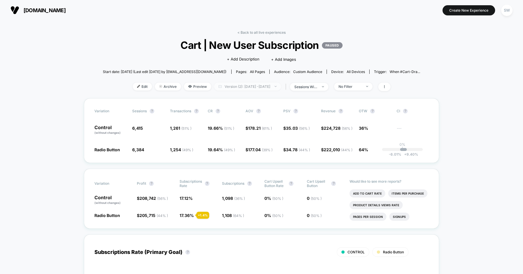
click at [233, 85] on span "Version (2): Jul 23, 2025 - Aug 28, 2025" at bounding box center [247, 87] width 67 height 8
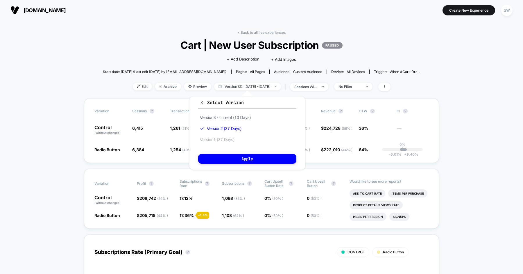
click at [217, 138] on button "Version 1 (37 Days)" at bounding box center [217, 139] width 38 height 5
click at [218, 160] on button "Apply" at bounding box center [247, 159] width 98 height 10
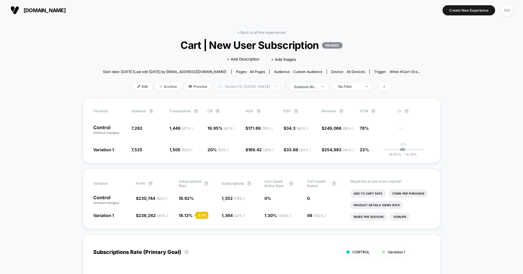
click at [227, 83] on span "Version (1): Jun 17, 2025 - Jul 23, 2025" at bounding box center [248, 87] width 66 height 8
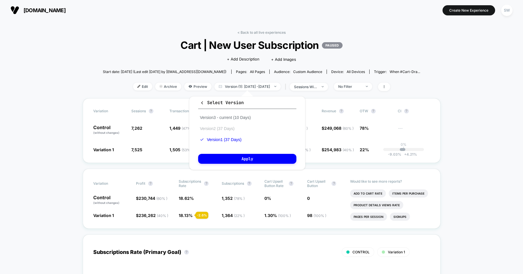
click at [223, 129] on button "Version 2 (37 Days)" at bounding box center [217, 128] width 38 height 5
click at [228, 159] on button "Apply" at bounding box center [247, 159] width 98 height 10
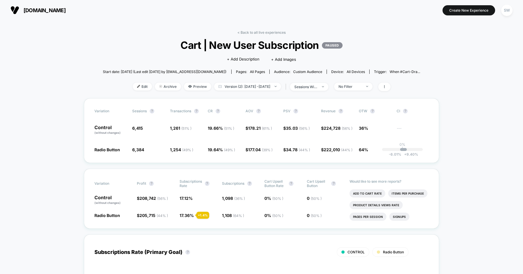
click at [260, 33] on link "< Back to all live experiences" at bounding box center [261, 32] width 48 height 4
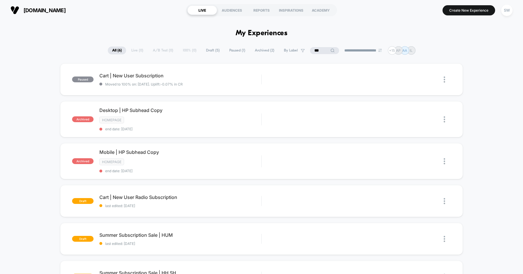
click at [319, 51] on input "***" at bounding box center [324, 50] width 29 height 7
click at [319, 51] on input "***" at bounding box center [325, 50] width 58 height 7
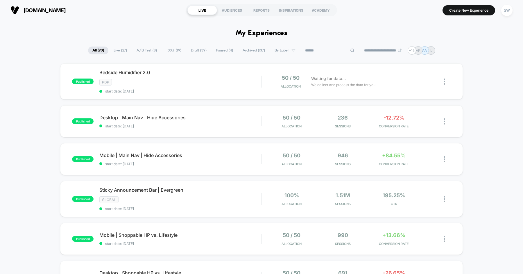
click at [222, 50] on span "Paused ( 4 )" at bounding box center [225, 51] width 26 height 8
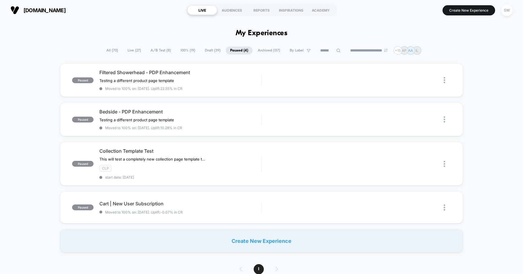
click at [135, 50] on span "Live ( 27 )" at bounding box center [134, 51] width 22 height 8
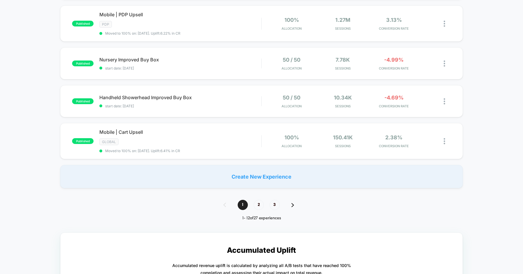
scroll to position [398, 0]
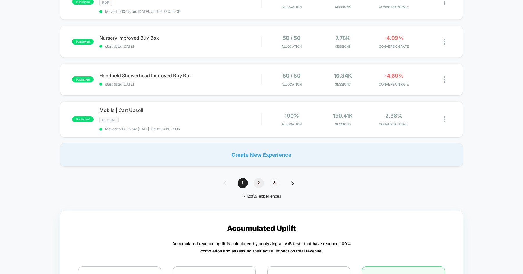
click at [259, 179] on span "2" at bounding box center [259, 183] width 10 height 10
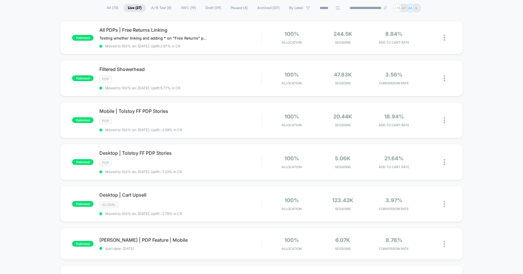
scroll to position [44, 0]
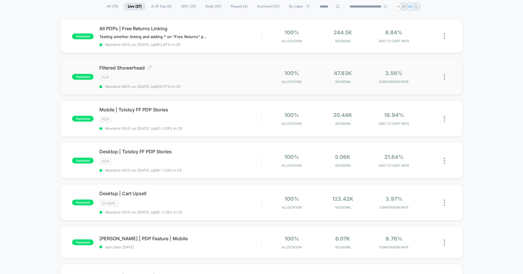
click at [203, 72] on div "Filtered Showerhead Click to edit experience details Click to edit experience d…" at bounding box center [180, 77] width 162 height 24
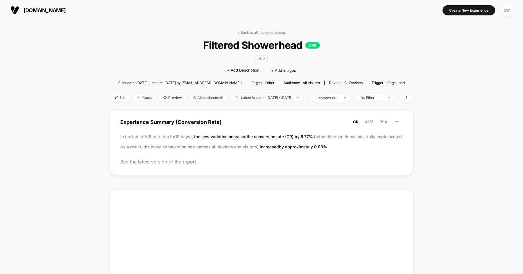
click at [203, 72] on div "PDP Click to edit experience details + Add Description + Add Images" at bounding box center [261, 64] width 181 height 26
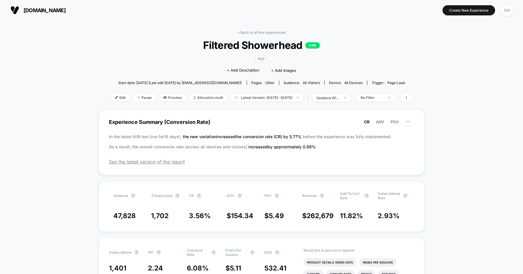
scroll to position [10, 0]
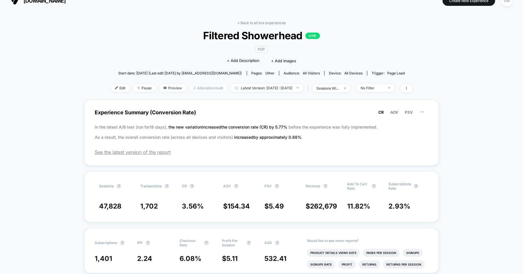
click at [194, 86] on span "Allocation: multi" at bounding box center [208, 88] width 38 height 8
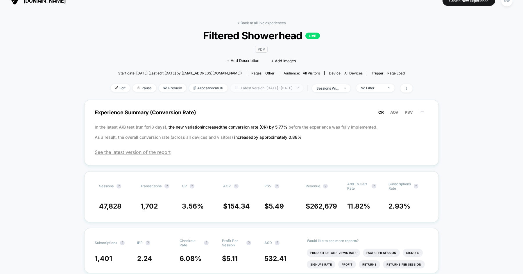
click at [235, 84] on span "Latest Version: Aug 22, 2025 - Oct 3, 2025" at bounding box center [267, 88] width 73 height 8
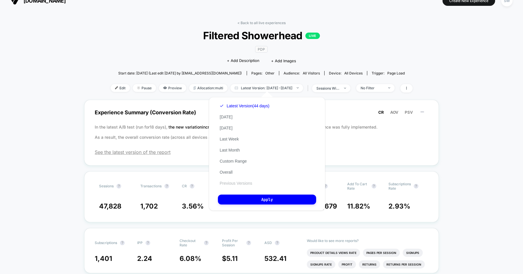
click at [232, 182] on button "Previous Versions" at bounding box center [236, 183] width 36 height 5
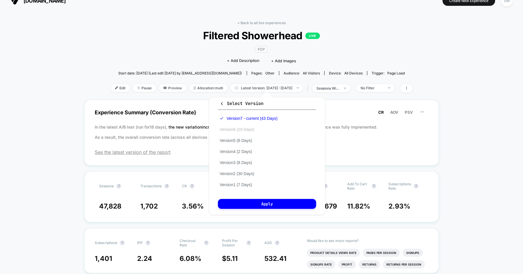
click at [244, 129] on button "Version 6 (19 Days)" at bounding box center [237, 129] width 38 height 5
click at [263, 206] on button "Apply" at bounding box center [267, 204] width 98 height 10
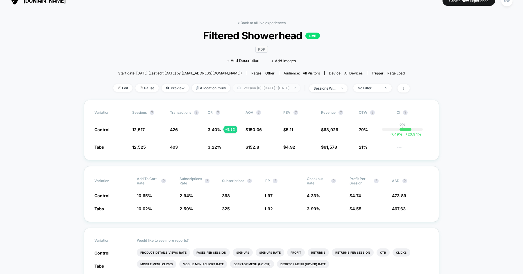
click at [252, 88] on span "Version (6): Aug 4, 2025 - Aug 22, 2025" at bounding box center [266, 88] width 67 height 8
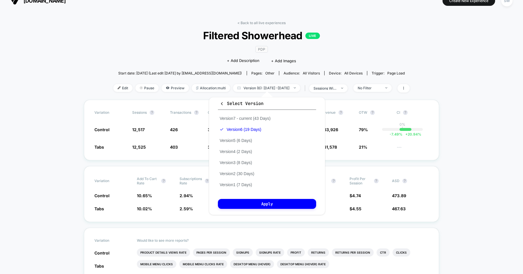
click at [242, 137] on div "Version 7 - current (43 Days) Version 6 (19 Days) Version 5 (6 Days) Version 4 …" at bounding box center [245, 151] width 54 height 77
click at [240, 140] on button "Version 5 (6 Days)" at bounding box center [236, 140] width 36 height 5
click at [248, 174] on button "Version 2 (30 Days)" at bounding box center [237, 173] width 38 height 5
click at [256, 204] on button "Apply" at bounding box center [267, 204] width 98 height 10
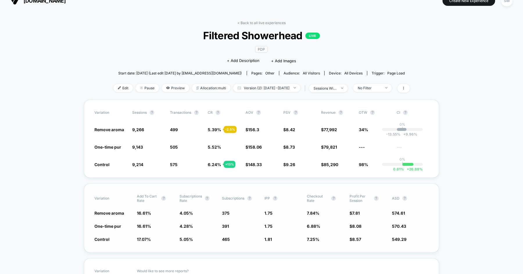
click at [182, 243] on div "Variation Add To Cart Rate ? Subscriptions Rate ? Subscriptions ? IPP ? Checkou…" at bounding box center [261, 217] width 355 height 69
click at [237, 37] on span "Filtered Showerhead LIVE" at bounding box center [261, 35] width 267 height 12
click at [251, 24] on link "< Back to all live experiences" at bounding box center [261, 23] width 48 height 4
